Goal: Task Accomplishment & Management: Complete application form

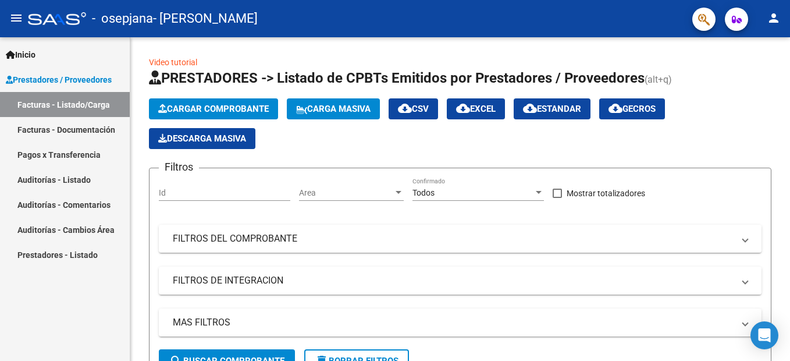
click at [205, 107] on span "Cargar Comprobante" at bounding box center [213, 109] width 111 height 10
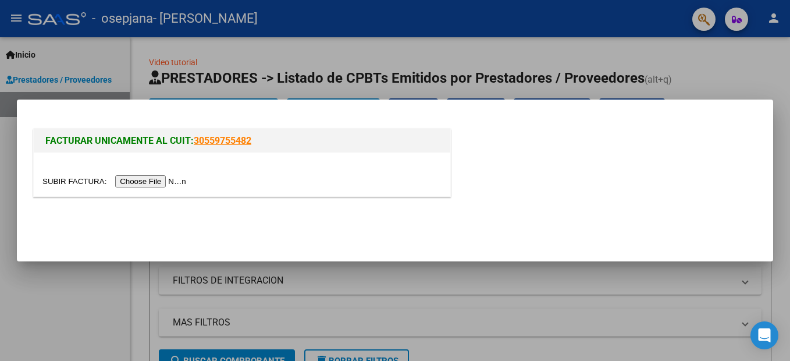
click at [130, 180] on input "file" at bounding box center [115, 181] width 147 height 12
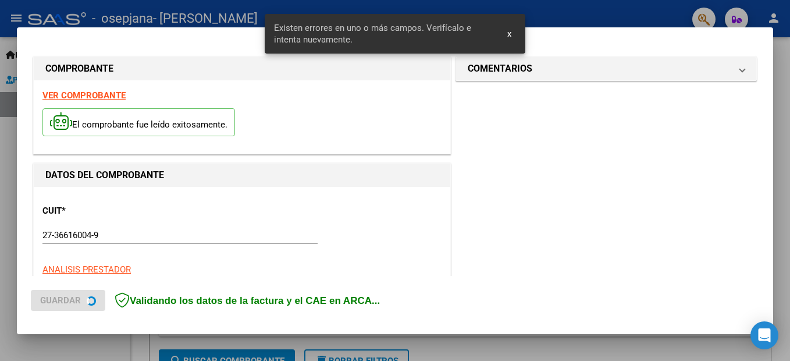
scroll to position [243, 0]
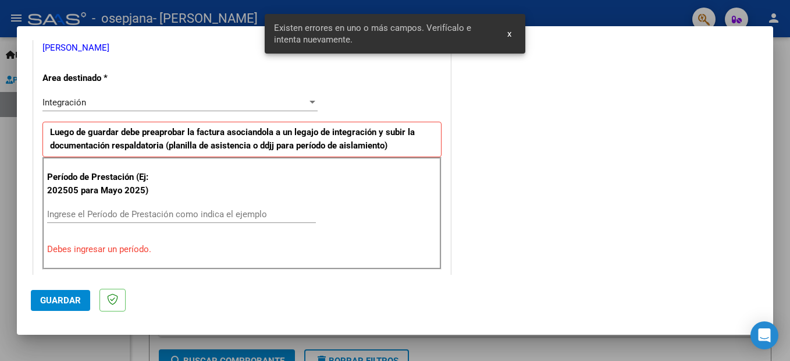
click at [265, 210] on div "Ingrese el Período de Prestación como indica el ejemplo" at bounding box center [181, 219] width 269 height 29
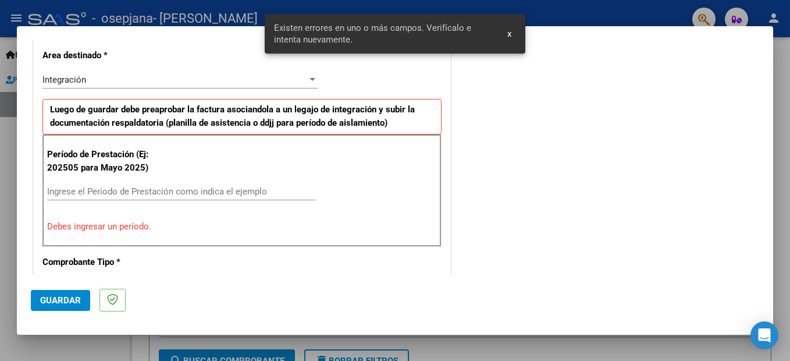
click at [237, 195] on input "Ingrese el Período de Prestación como indica el ejemplo" at bounding box center [181, 191] width 269 height 10
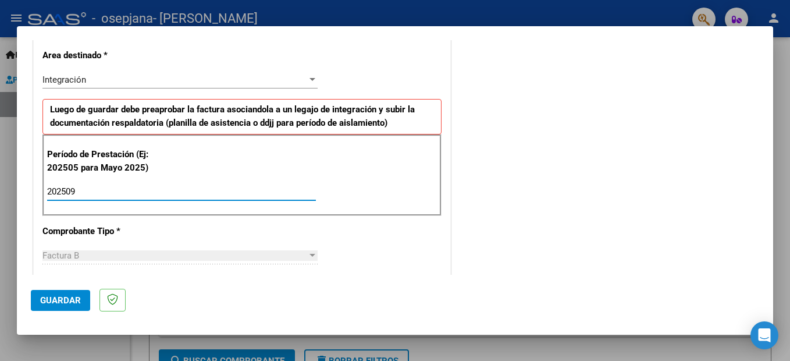
type input "202509"
click at [45, 297] on span "Guardar" at bounding box center [60, 300] width 41 height 10
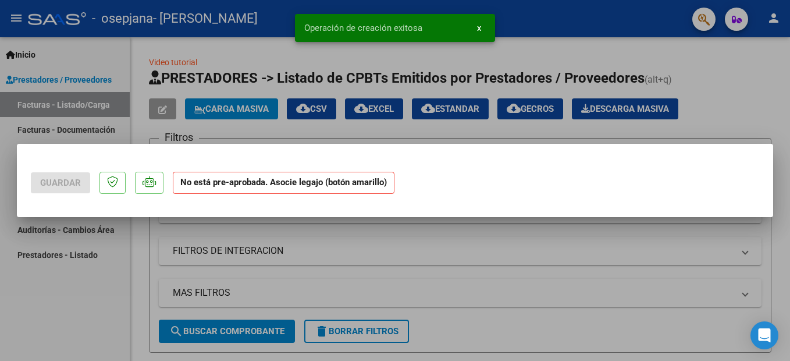
scroll to position [0, 0]
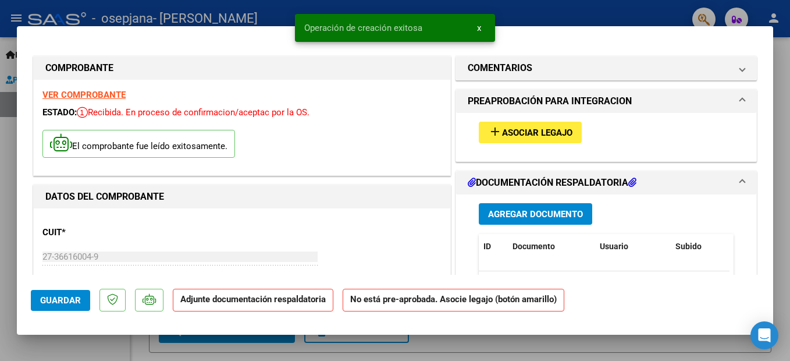
click at [195, 189] on div "DATOS DEL COMPROBANTE" at bounding box center [242, 196] width 417 height 23
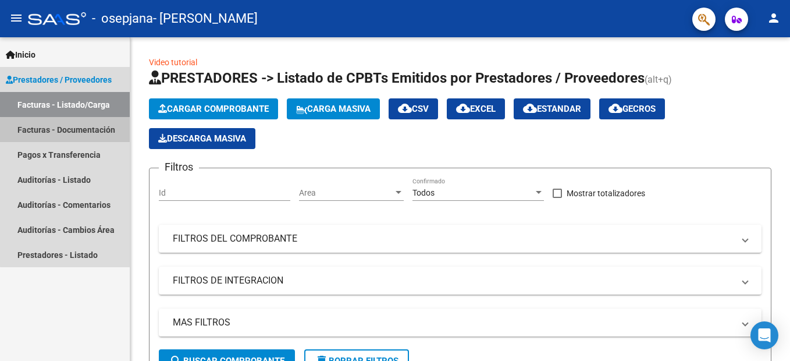
click at [86, 140] on link "Facturas - Documentación" at bounding box center [65, 129] width 130 height 25
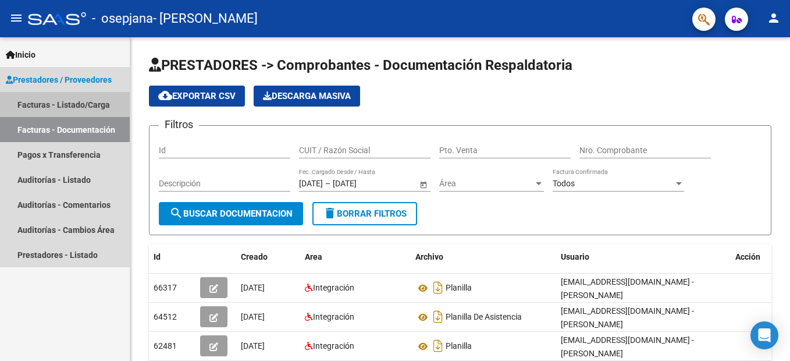
click at [117, 107] on link "Facturas - Listado/Carga" at bounding box center [65, 104] width 130 height 25
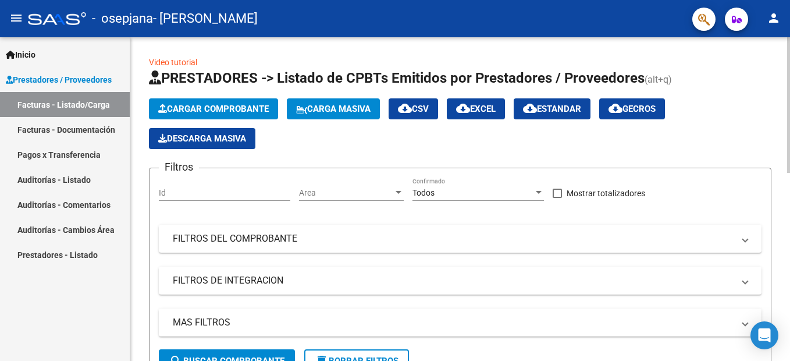
click at [181, 115] on button "Cargar Comprobante" at bounding box center [213, 108] width 129 height 21
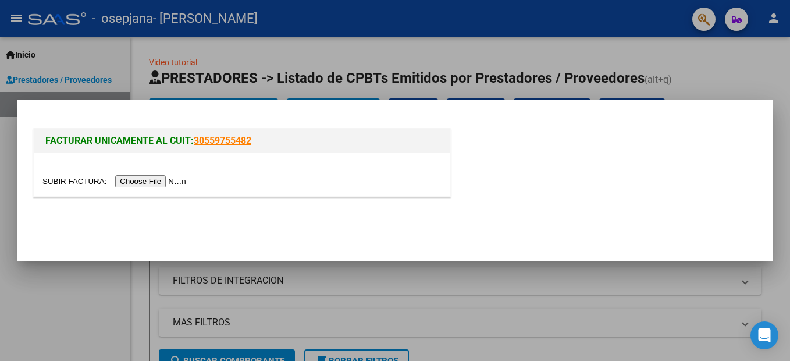
click at [164, 176] on input "file" at bounding box center [115, 181] width 147 height 12
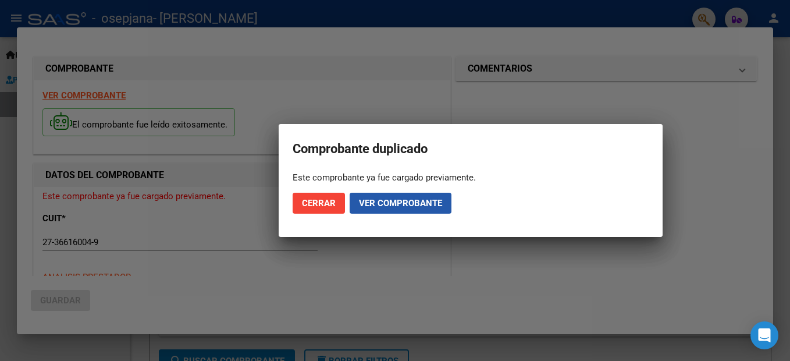
click at [389, 203] on span "Ver comprobante" at bounding box center [400, 203] width 83 height 10
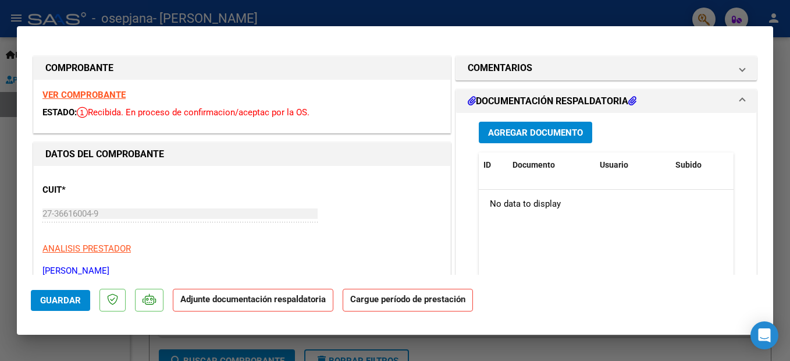
click at [524, 132] on span "Agregar Documento" at bounding box center [535, 132] width 95 height 10
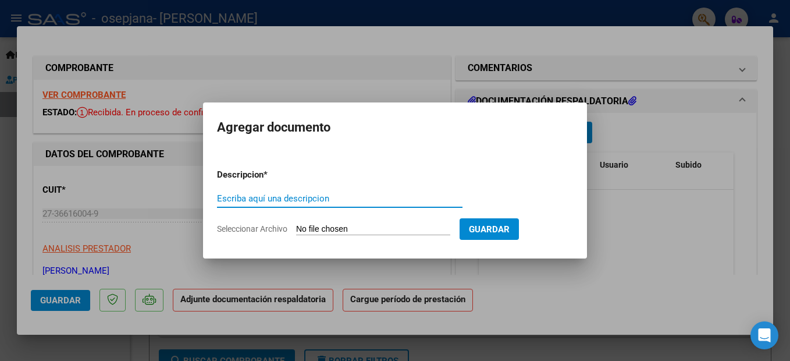
click at [425, 195] on input "Escriba aquí una descripcion" at bounding box center [340, 198] width 246 height 10
click at [411, 202] on input "Escriba aquí una descripcion" at bounding box center [340, 198] width 246 height 10
type input "Planilla"
click at [403, 228] on input "Seleccionar Archivo" at bounding box center [373, 229] width 154 height 11
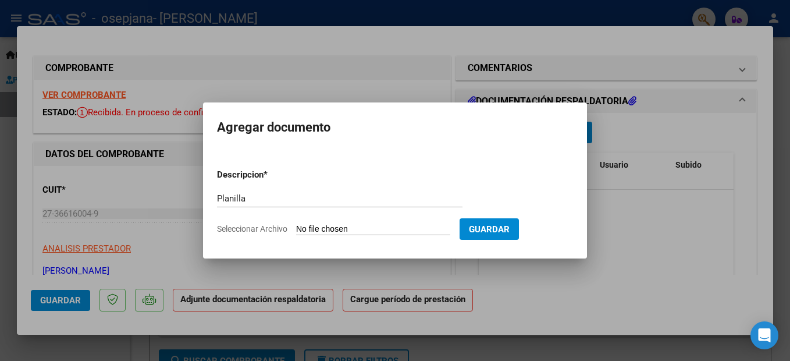
type input "C:\fakepath\CamScanner [DATE] 14.52.pdf"
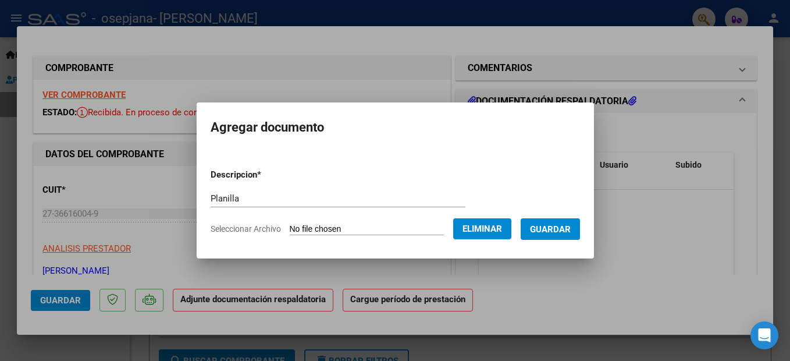
click at [567, 227] on span "Guardar" at bounding box center [550, 229] width 41 height 10
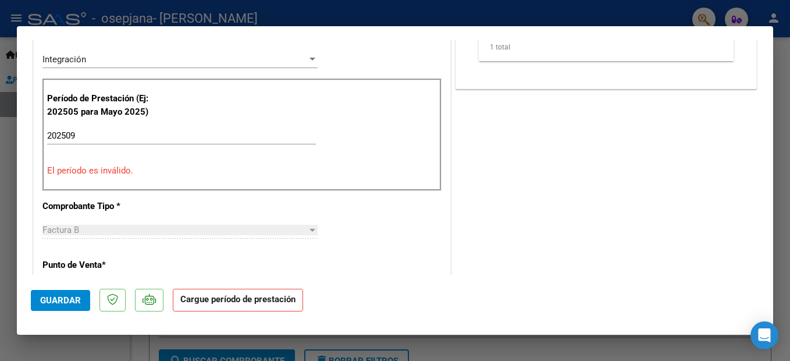
scroll to position [255, 0]
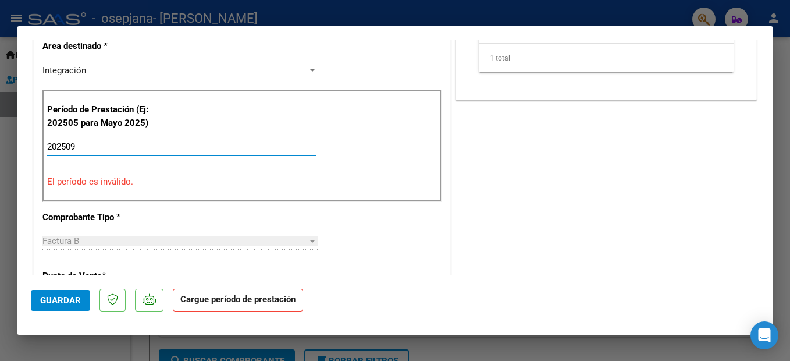
click at [239, 151] on input "202509" at bounding box center [181, 146] width 269 height 10
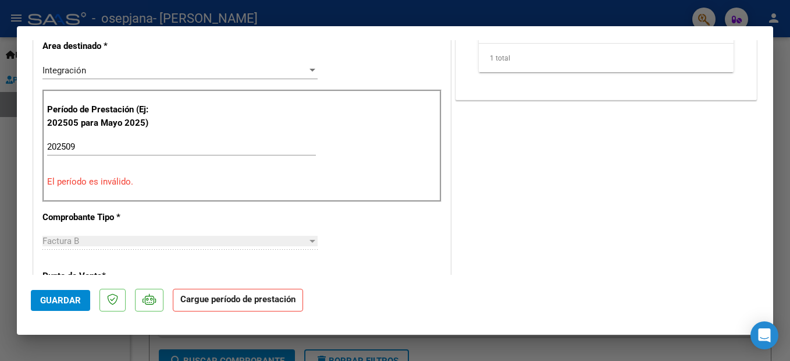
scroll to position [728, 0]
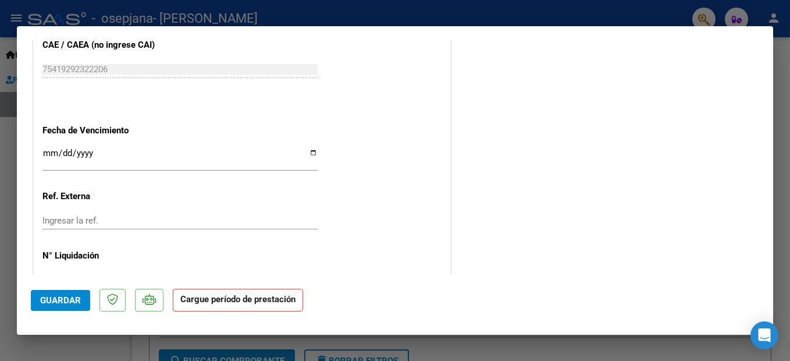
click at [49, 309] on button "Guardar" at bounding box center [60, 300] width 59 height 21
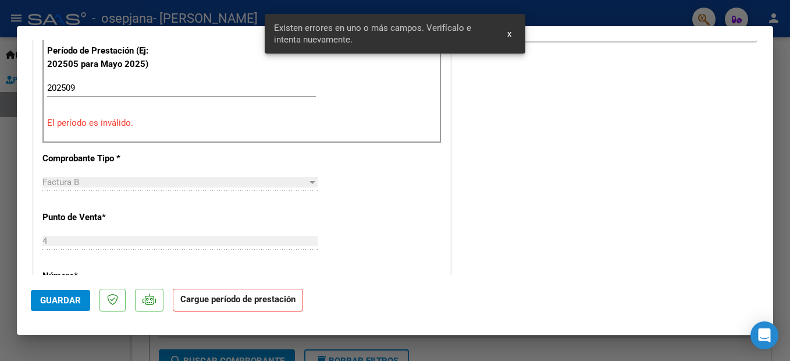
scroll to position [232, 0]
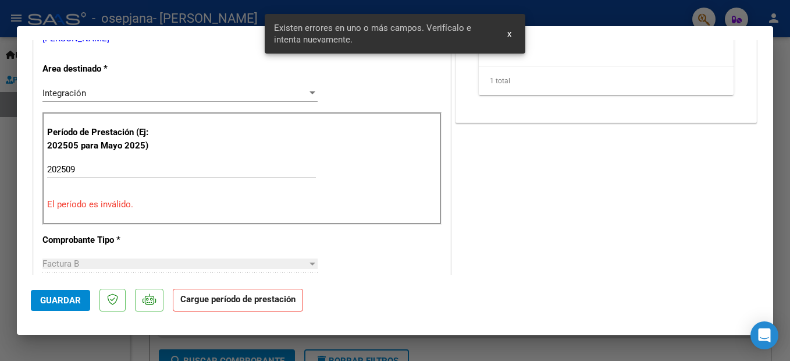
click at [81, 175] on div "202509 Ingrese el Período de Prestación como indica el ejemplo" at bounding box center [181, 169] width 269 height 17
click at [79, 172] on input "202509" at bounding box center [181, 169] width 269 height 10
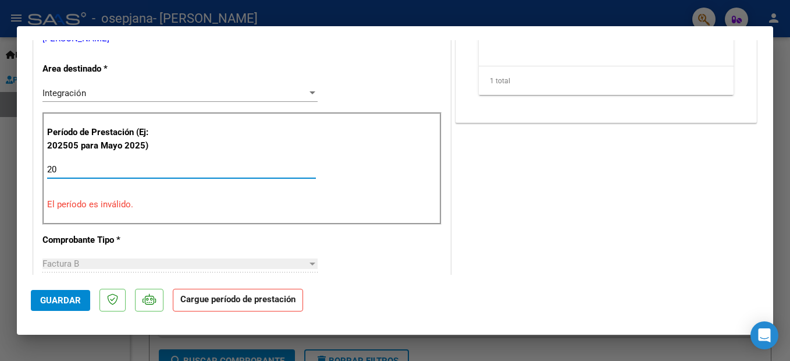
type input "2"
type input "202509"
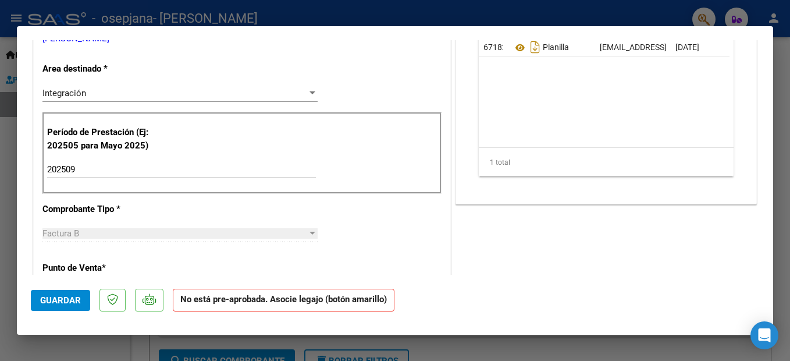
scroll to position [0, 0]
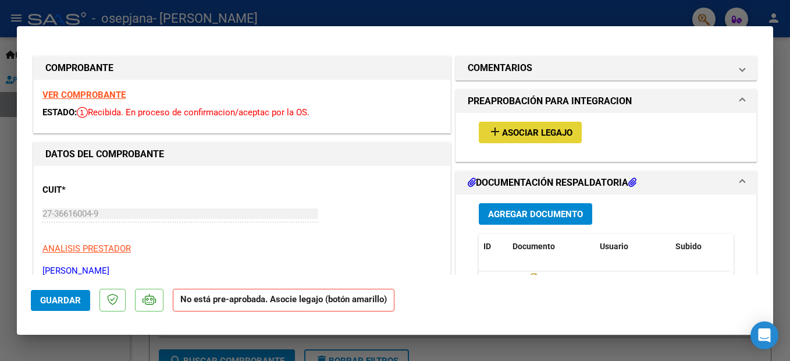
click at [573, 126] on button "add Asociar Legajo" at bounding box center [530, 133] width 103 height 22
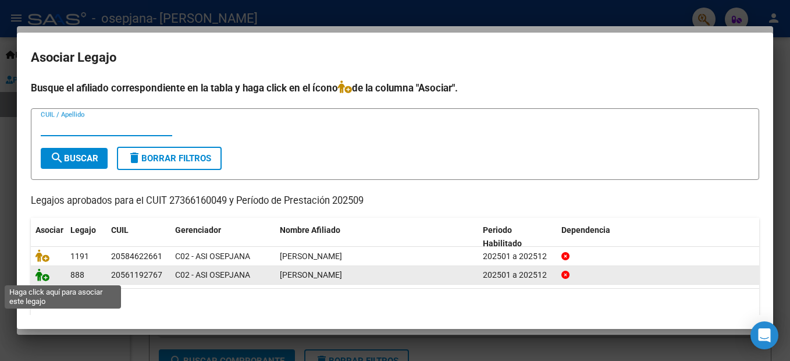
click at [42, 281] on icon at bounding box center [42, 274] width 14 height 13
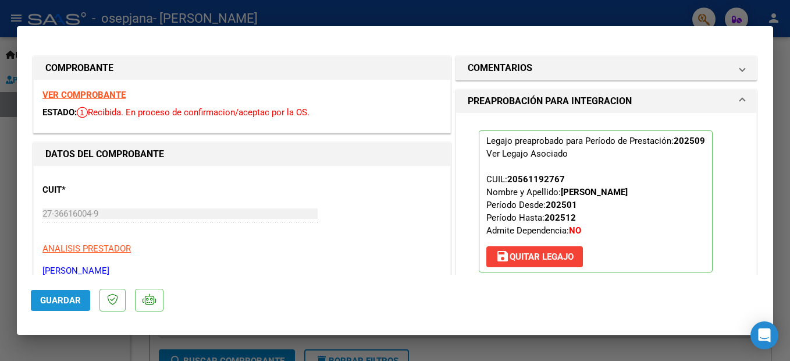
click at [76, 304] on span "Guardar" at bounding box center [60, 300] width 41 height 10
